Goal: Information Seeking & Learning: Learn about a topic

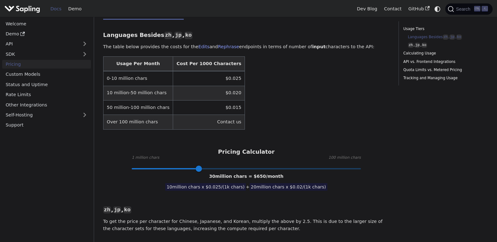
scroll to position [132, 0]
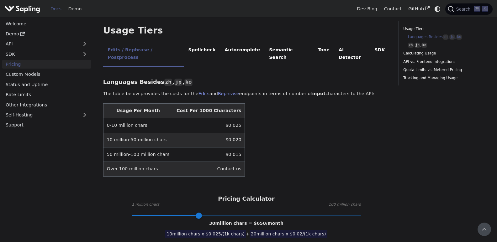
click at [179, 118] on td "$0.025" at bounding box center [209, 125] width 72 height 15
drag, startPoint x: 188, startPoint y: 88, endPoint x: 201, endPoint y: 97, distance: 16.4
click at [198, 103] on th "Cost Per 1000 Characters" at bounding box center [209, 110] width 72 height 15
click at [216, 118] on td "$0.025" at bounding box center [209, 125] width 72 height 15
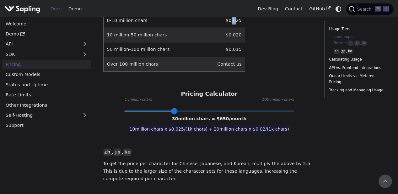
scroll to position [249, 0]
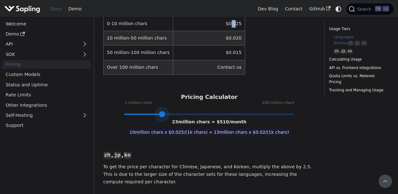
type input "1"
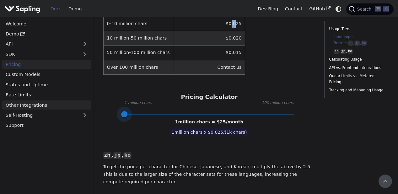
drag, startPoint x: 174, startPoint y: 105, endPoint x: 88, endPoint y: 107, distance: 86.2
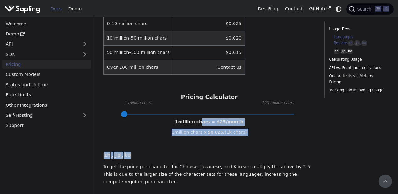
drag, startPoint x: 197, startPoint y: 114, endPoint x: 209, endPoint y: 114, distance: 12.2
click at [209, 119] on span "1 million chars = $ 25 /month" at bounding box center [209, 121] width 68 height 5
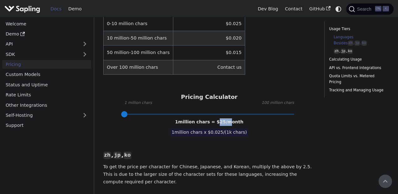
drag, startPoint x: 217, startPoint y: 113, endPoint x: 228, endPoint y: 113, distance: 10.7
click at [228, 119] on span "1 million chars = $ 25 /month" at bounding box center [209, 121] width 68 height 5
click at [232, 119] on span "1 million chars = $ 25 /month" at bounding box center [209, 121] width 68 height 5
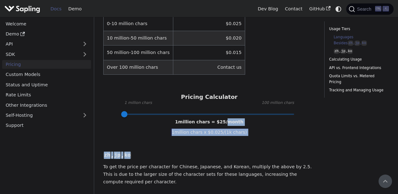
drag, startPoint x: 240, startPoint y: 115, endPoint x: 211, endPoint y: 114, distance: 28.9
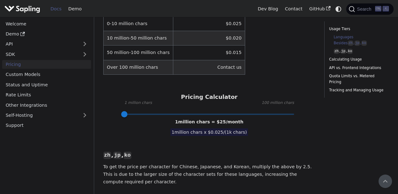
click at [215, 119] on span "1 million chars = $ 25 /month" at bounding box center [209, 121] width 68 height 5
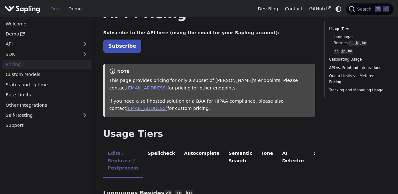
scroll to position [0, 0]
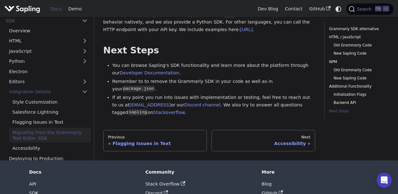
scroll to position [1071, 0]
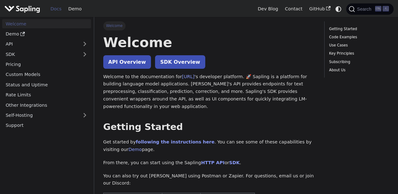
click at [207, 64] on p "API Overview SDK Overview" at bounding box center [209, 62] width 212 height 8
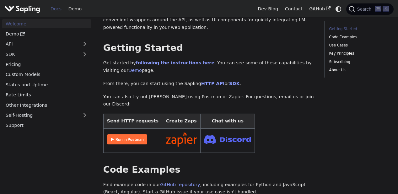
scroll to position [120, 0]
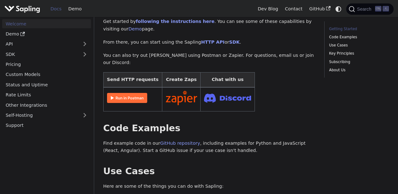
click at [116, 93] on img at bounding box center [127, 98] width 40 height 10
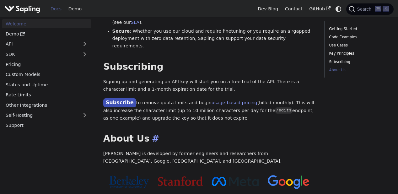
scroll to position [532, 0]
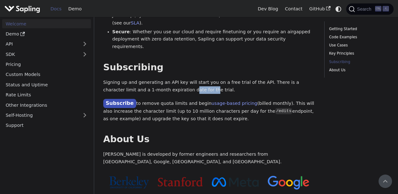
drag, startPoint x: 150, startPoint y: 46, endPoint x: 175, endPoint y: 46, distance: 24.8
click at [175, 79] on p "Signing up and generating an API key will start you on a free trial of the API.…" at bounding box center [209, 86] width 212 height 15
drag, startPoint x: 225, startPoint y: 67, endPoint x: 235, endPoint y: 66, distance: 9.8
click at [234, 99] on p "Subscribe to remove quota limits and begin usage-based pricing (billed monthly)…" at bounding box center [209, 110] width 212 height 23
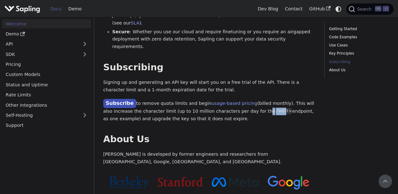
drag, startPoint x: 237, startPoint y: 66, endPoint x: 263, endPoint y: 66, distance: 25.4
click at [257, 99] on p "Subscribe to remove quota limits and begin usage-based pricing (billed monthly)…" at bounding box center [209, 110] width 212 height 23
drag, startPoint x: 264, startPoint y: 67, endPoint x: 284, endPoint y: 67, distance: 19.4
click at [277, 99] on p "Subscribe to remove quota limits and begin usage-based pricing (billed monthly)…" at bounding box center [209, 110] width 212 height 23
click at [284, 99] on p "Subscribe to remove quota limits and begin usage-based pricing (billed monthly)…" at bounding box center [209, 110] width 212 height 23
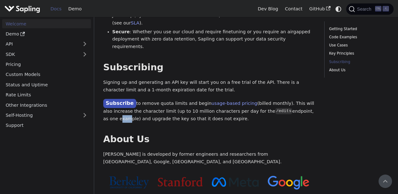
drag, startPoint x: 296, startPoint y: 66, endPoint x: 302, endPoint y: 66, distance: 6.3
click at [302, 99] on p "Subscribe to remove quota limits and begin usage-based pricing (billed monthly)…" at bounding box center [209, 110] width 212 height 23
click at [303, 99] on p "Subscribe to remove quota limits and begin usage-based pricing (billed monthly)…" at bounding box center [209, 110] width 212 height 23
drag, startPoint x: 151, startPoint y: 75, endPoint x: 161, endPoint y: 75, distance: 10.1
click at [161, 99] on p "Subscribe to remove quota limits and begin usage-based pricing (billed monthly)…" at bounding box center [209, 110] width 212 height 23
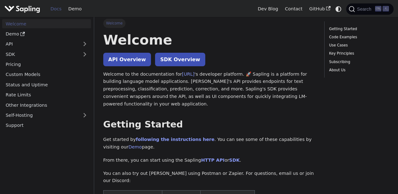
scroll to position [0, 0]
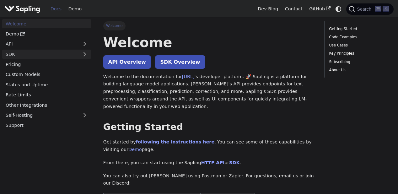
click at [31, 55] on link "SDK" at bounding box center [40, 54] width 76 height 9
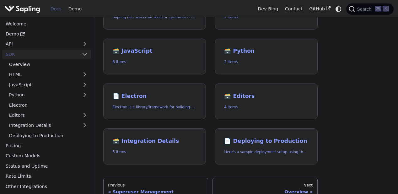
scroll to position [80, 0]
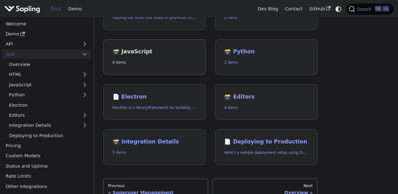
click at [154, 54] on h2 "🗃️ JavaScript" at bounding box center [155, 51] width 84 height 7
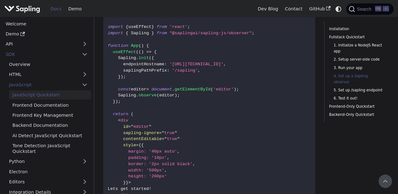
scroll to position [681, 0]
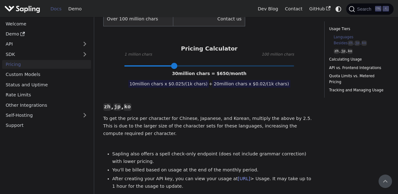
scroll to position [198, 0]
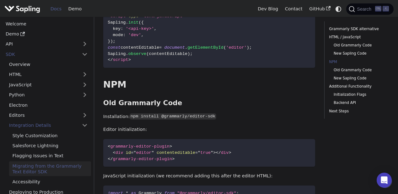
scroll to position [740, 0]
